Goal: Information Seeking & Learning: Stay updated

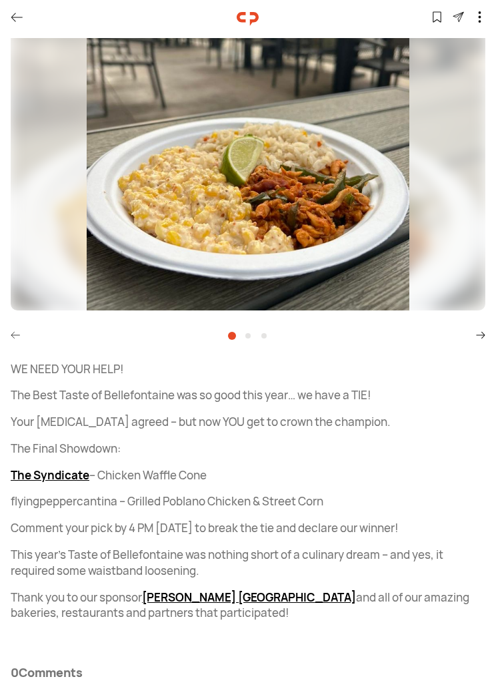
scroll to position [226, 0]
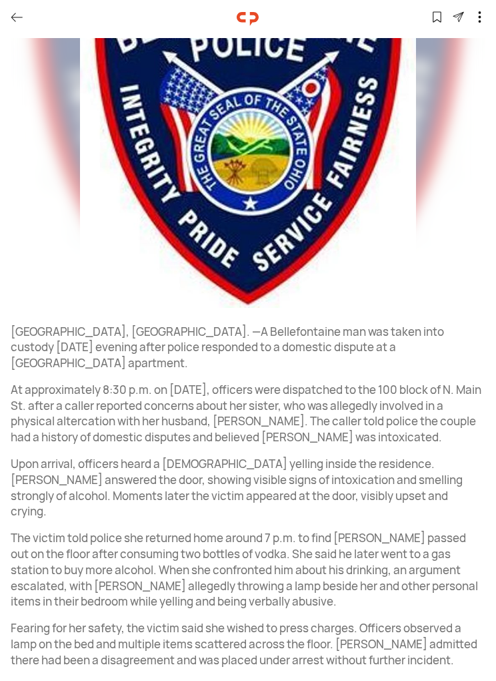
scroll to position [216, 0]
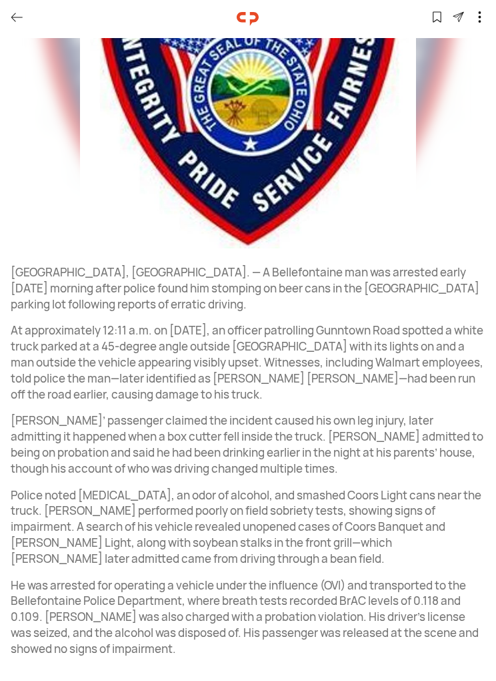
scroll to position [293, 0]
